Goal: Information Seeking & Learning: Learn about a topic

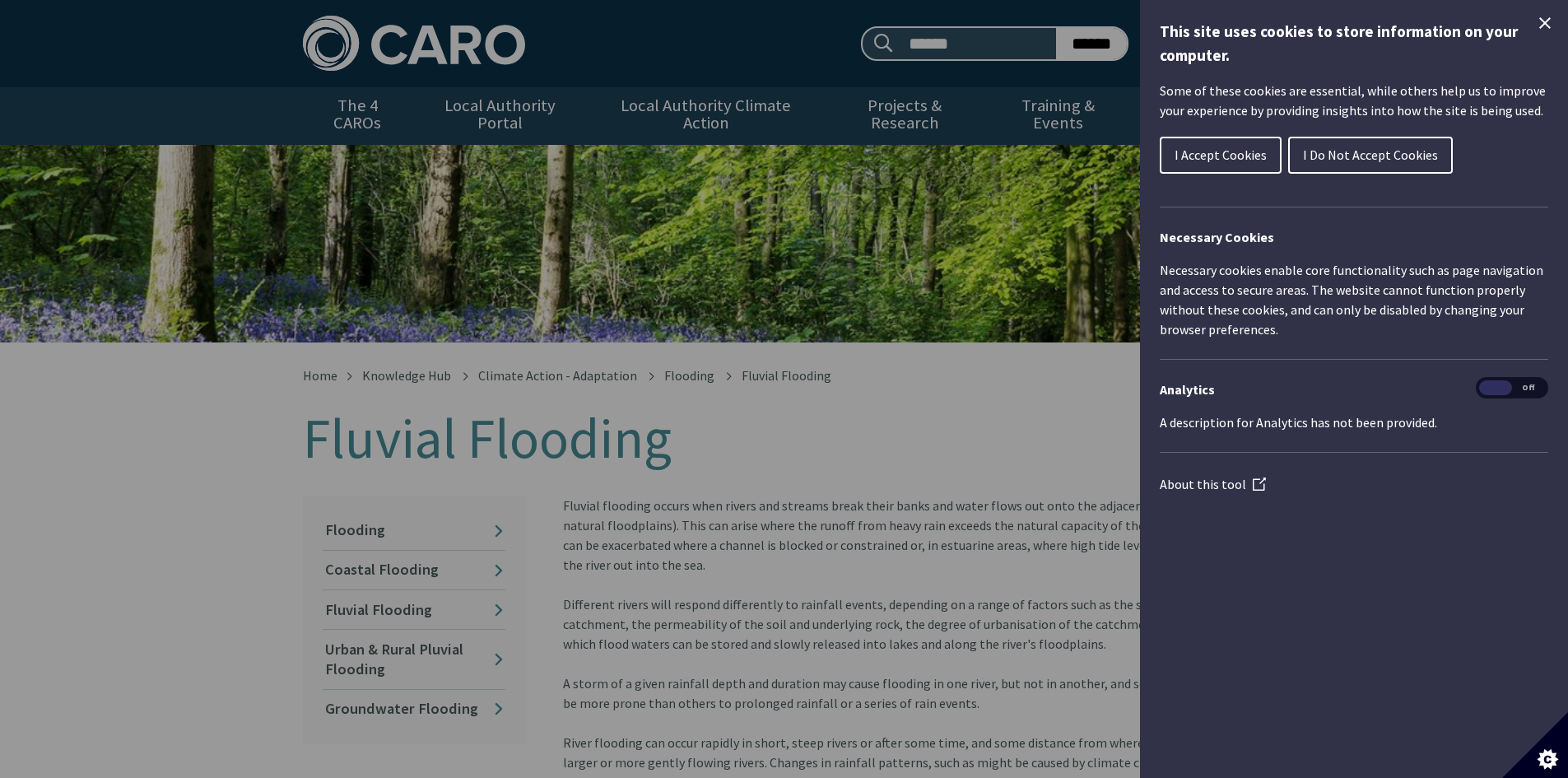
click at [1376, 161] on span "I Do Not Accept Cookies" at bounding box center [1370, 155] width 135 height 17
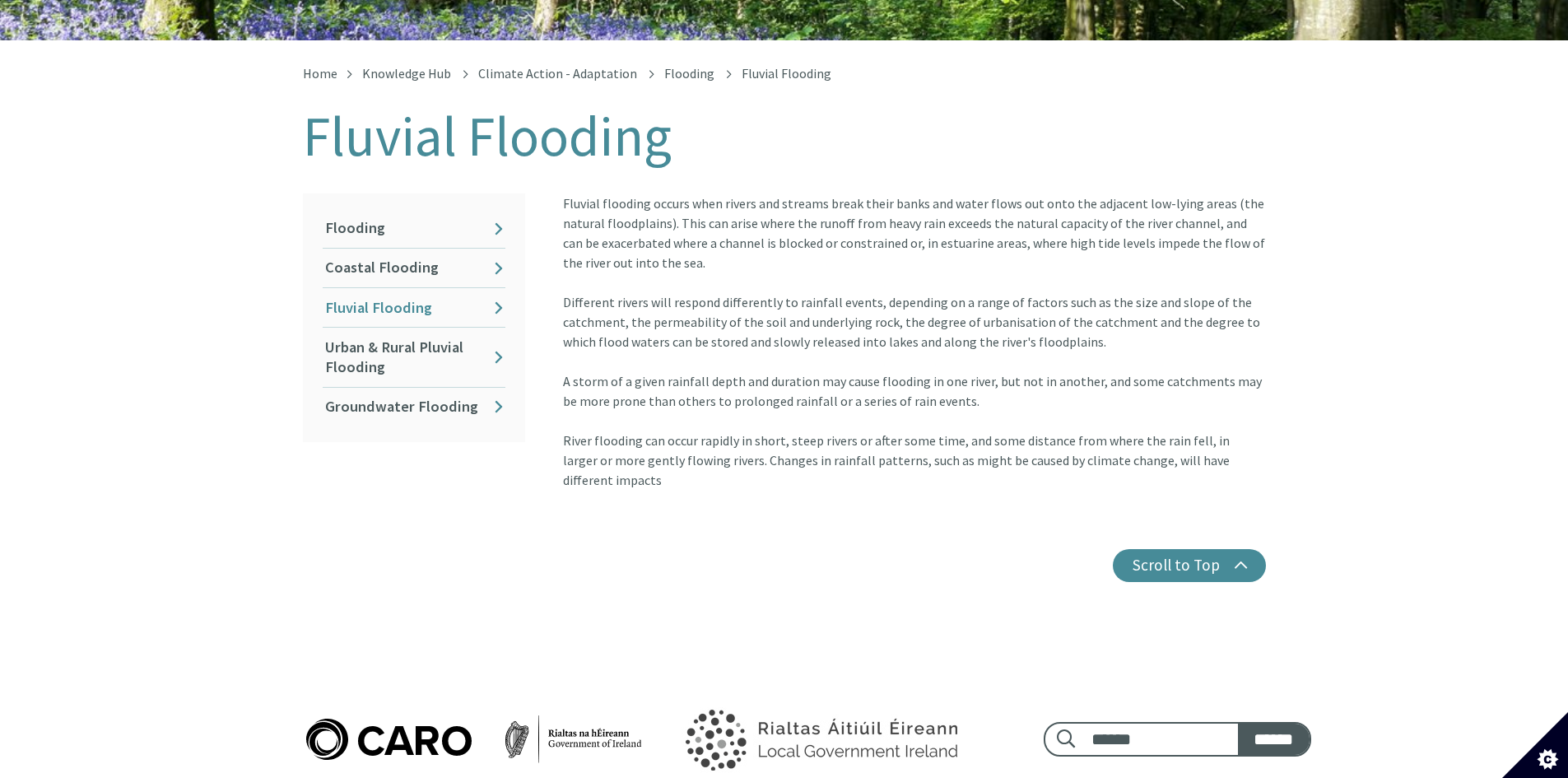
scroll to position [296, 0]
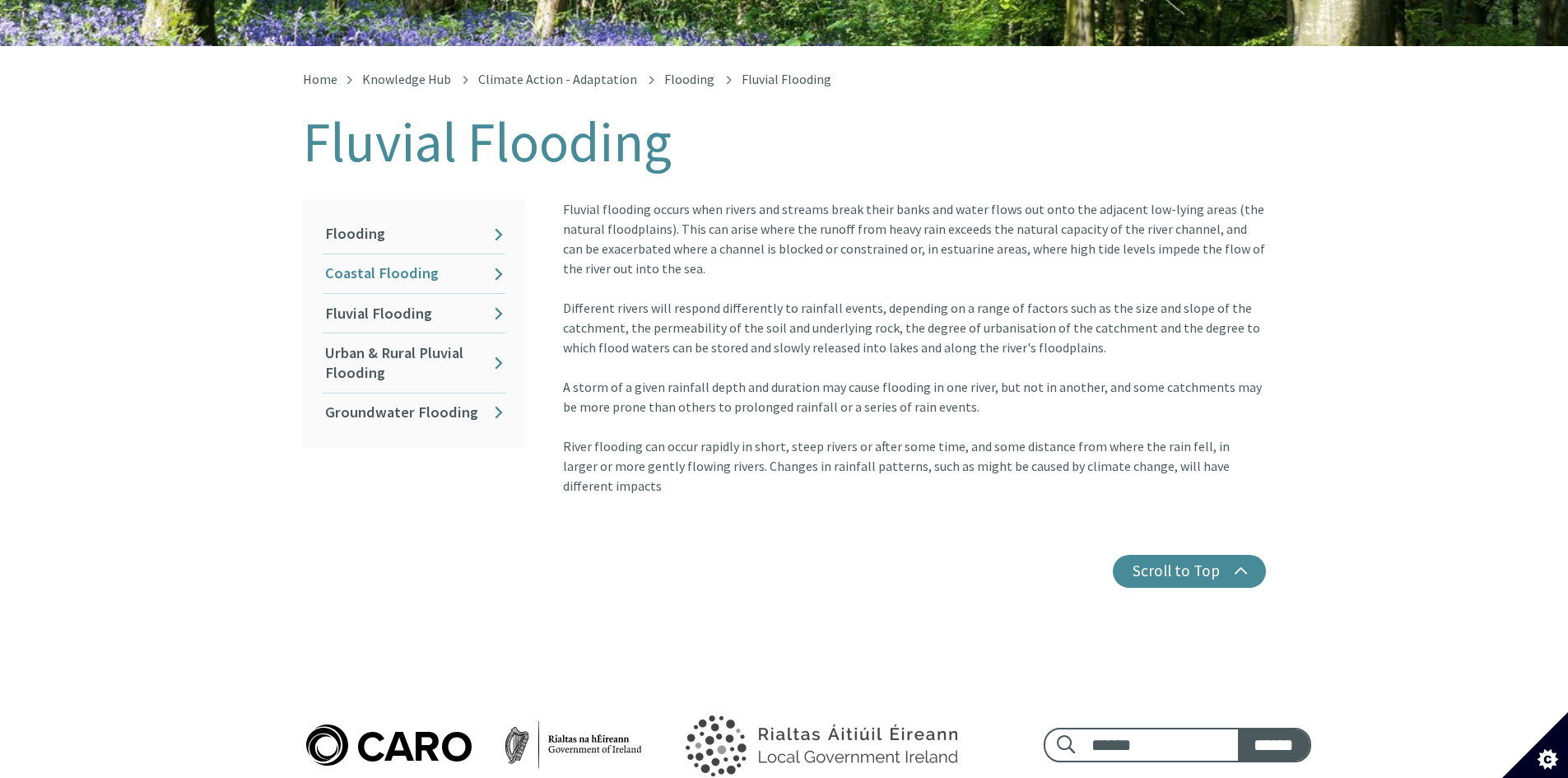
click at [398, 263] on link "Coastal Flooding" at bounding box center [414, 273] width 183 height 39
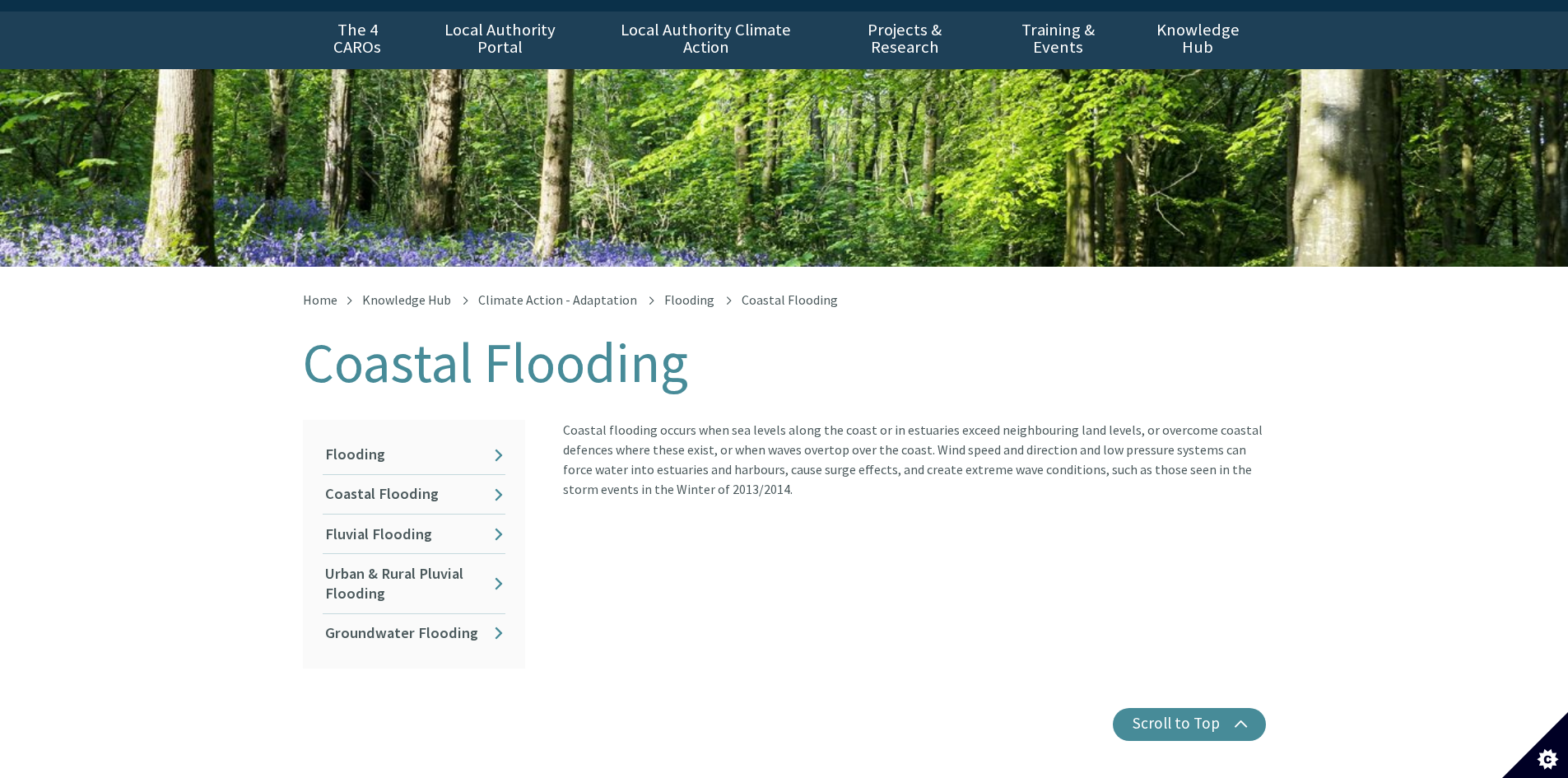
scroll to position [82, 0]
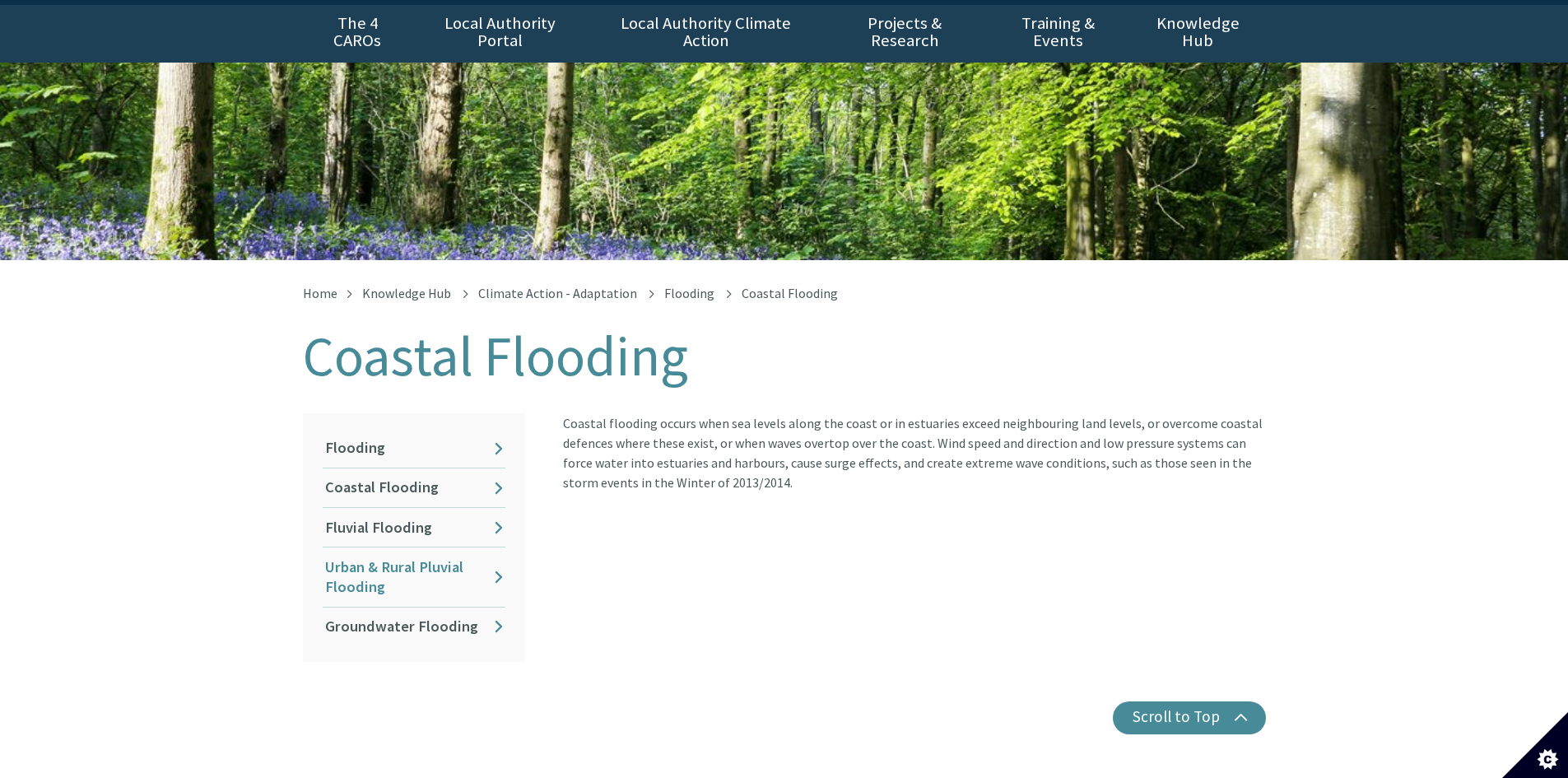
click at [418, 548] on link "Urban & Rural Pluvial Flooding" at bounding box center [414, 576] width 183 height 58
